Goal: Navigation & Orientation: Find specific page/section

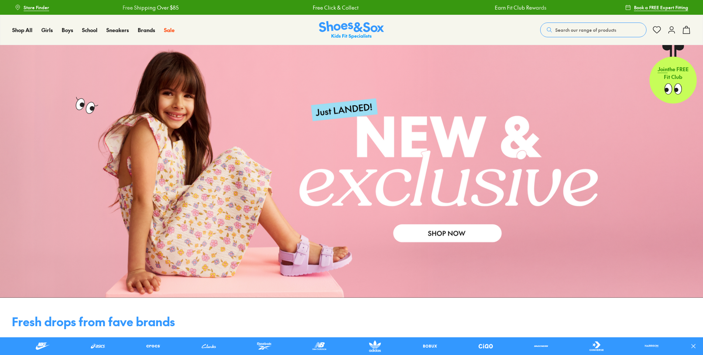
click at [34, 7] on span "Store Finder" at bounding box center [36, 7] width 25 height 7
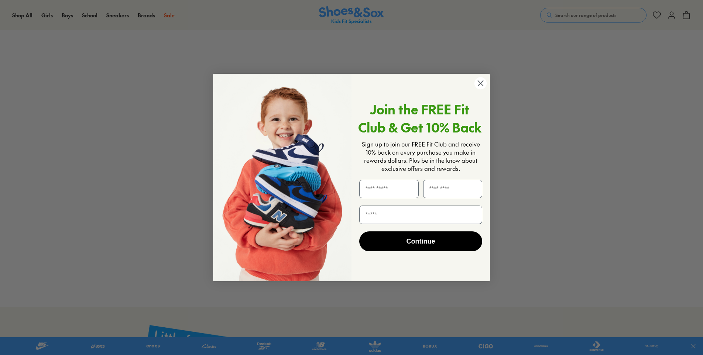
scroll to position [111, 0]
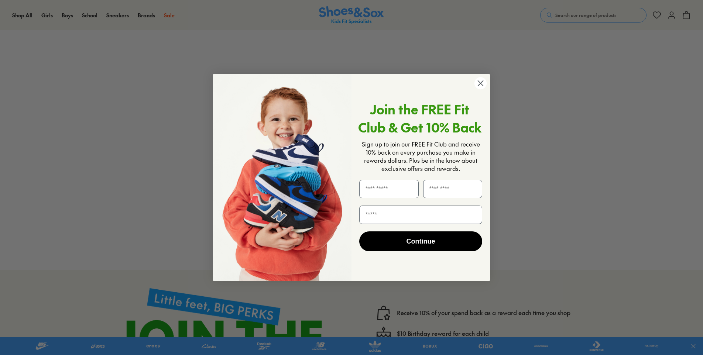
click at [477, 83] on circle "Close dialog" at bounding box center [480, 83] width 12 height 12
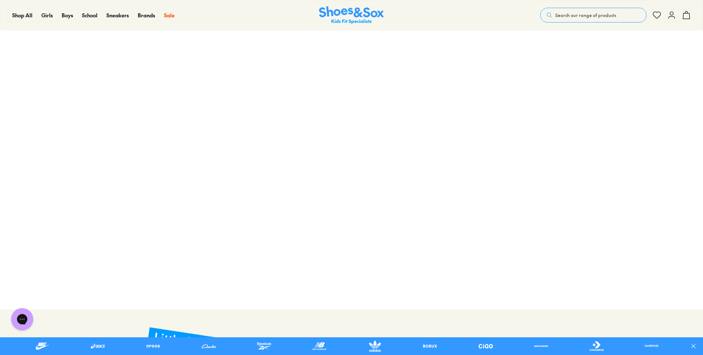
scroll to position [74, 0]
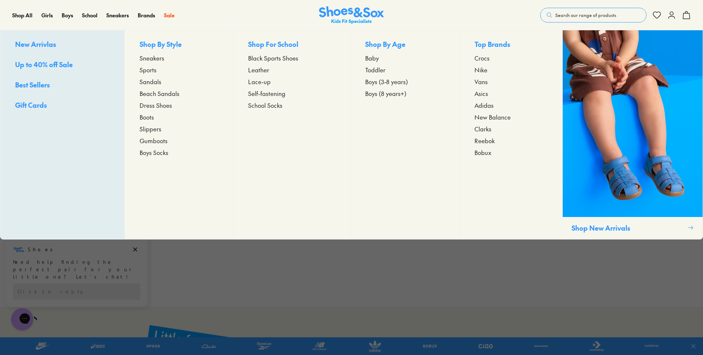
click at [158, 104] on span "Dress Shoes" at bounding box center [155, 105] width 32 height 9
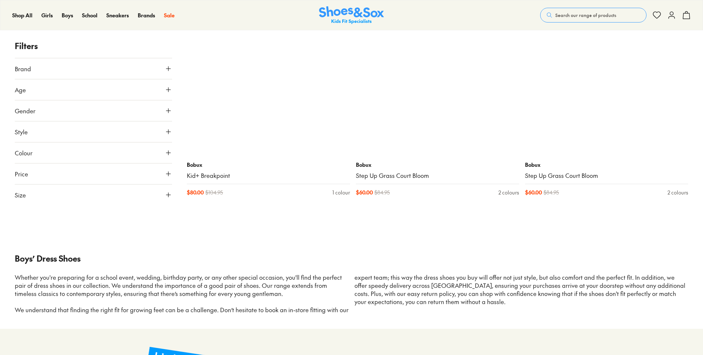
scroll to position [1402, 0]
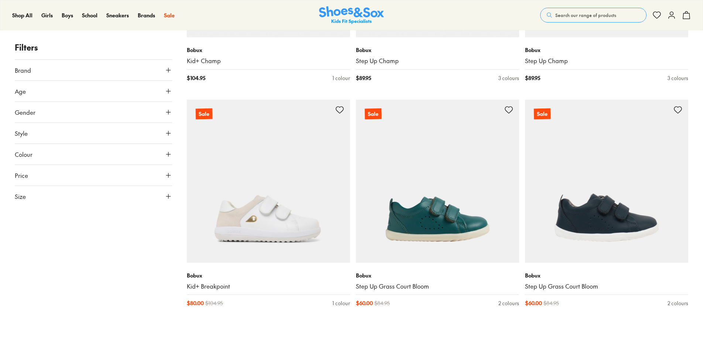
click at [166, 92] on icon at bounding box center [168, 90] width 7 height 7
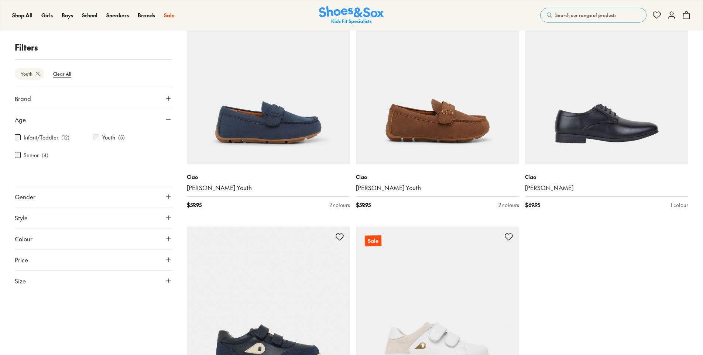
scroll to position [148, 0]
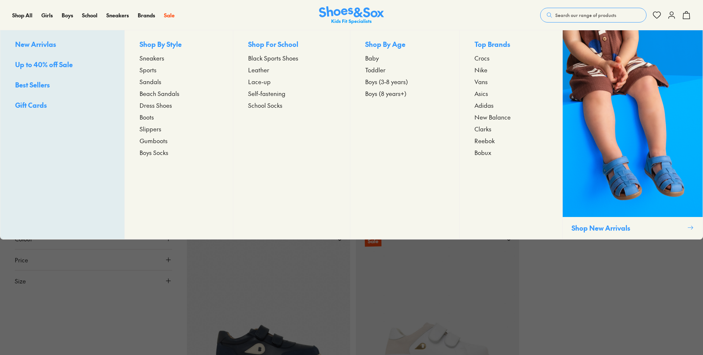
click at [149, 118] on span "Boots" at bounding box center [146, 117] width 14 height 9
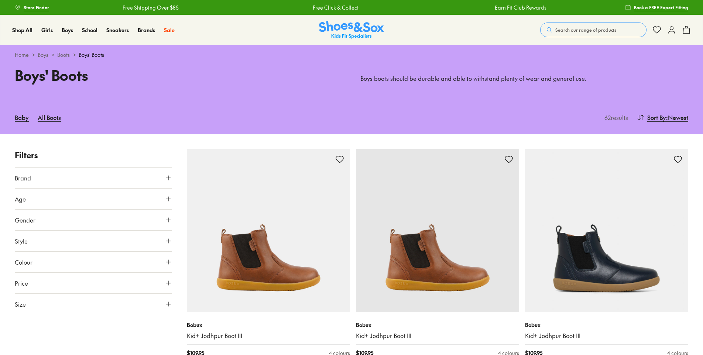
click at [167, 197] on icon at bounding box center [168, 198] width 7 height 7
